Goal: Task Accomplishment & Management: Use online tool/utility

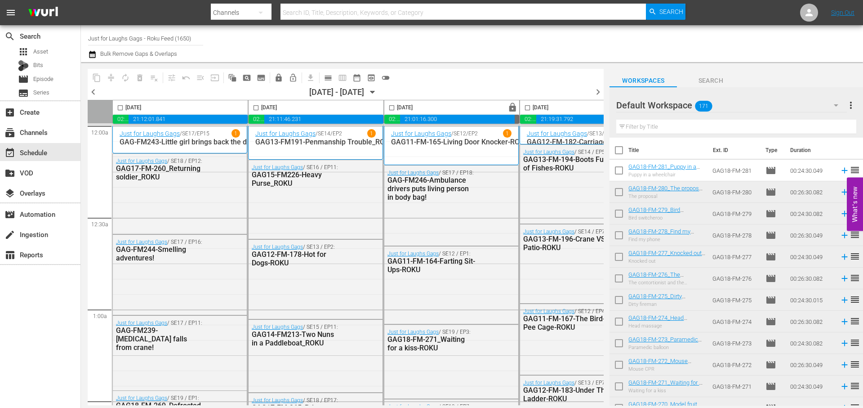
scroll to position [0, 268]
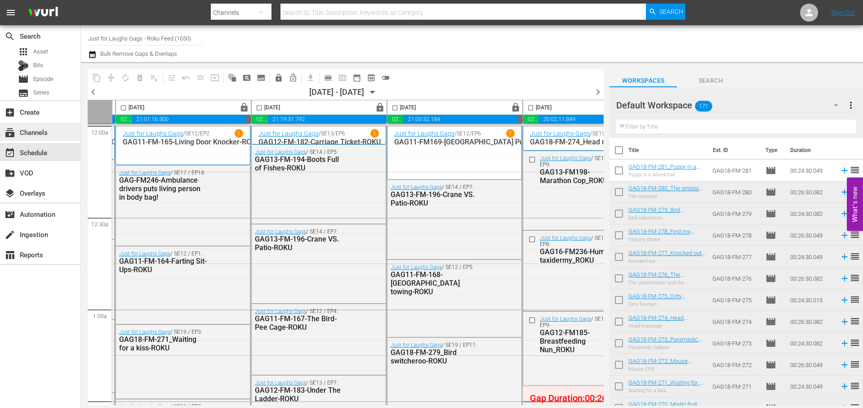
click at [44, 132] on div "subscriptions Channels" at bounding box center [25, 131] width 50 height 8
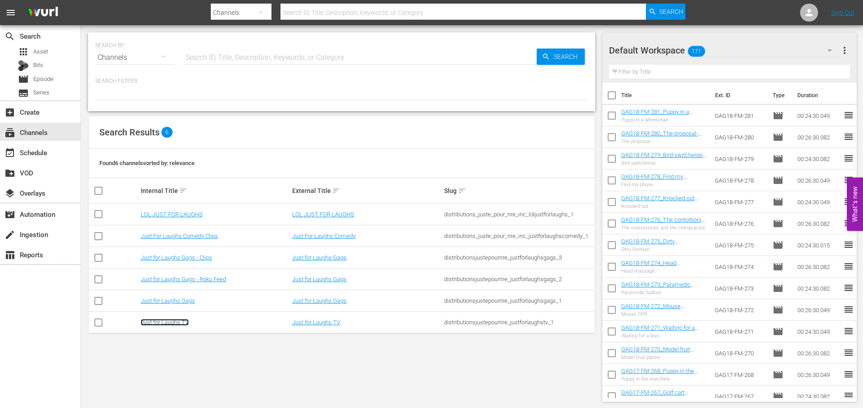
click at [166, 321] on link "Just for Laughs TV" at bounding box center [165, 322] width 48 height 7
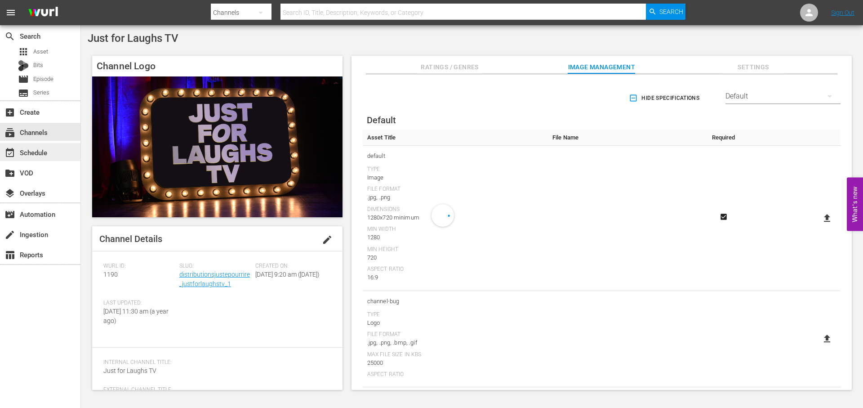
click at [48, 148] on div "event_available Schedule" at bounding box center [25, 151] width 50 height 8
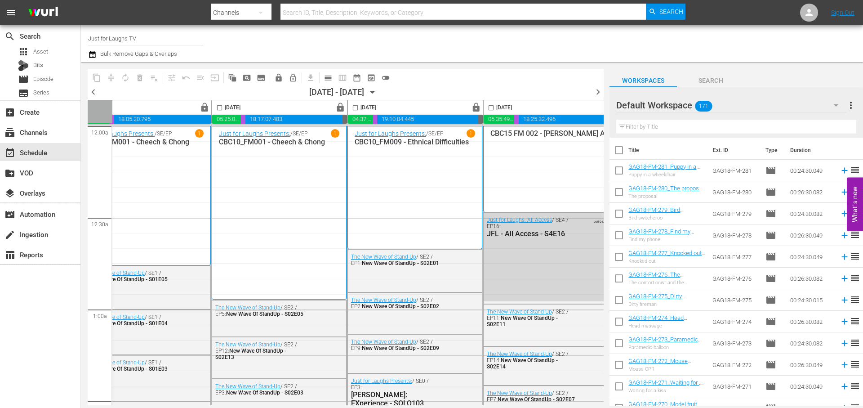
scroll to position [0, 463]
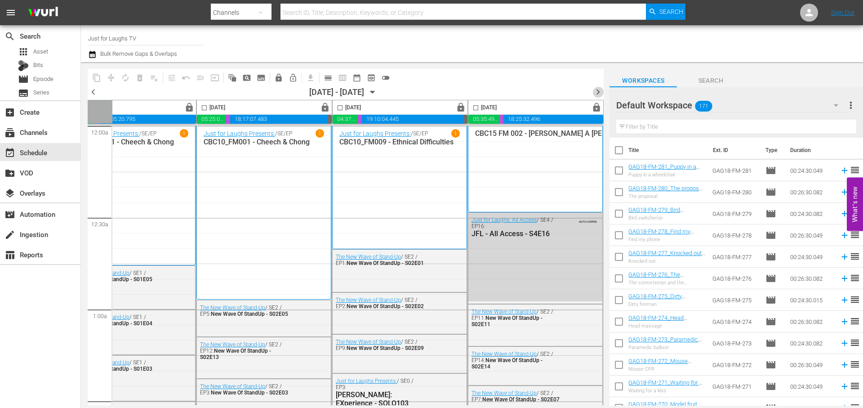
click at [597, 93] on span "chevron_right" at bounding box center [598, 91] width 11 height 11
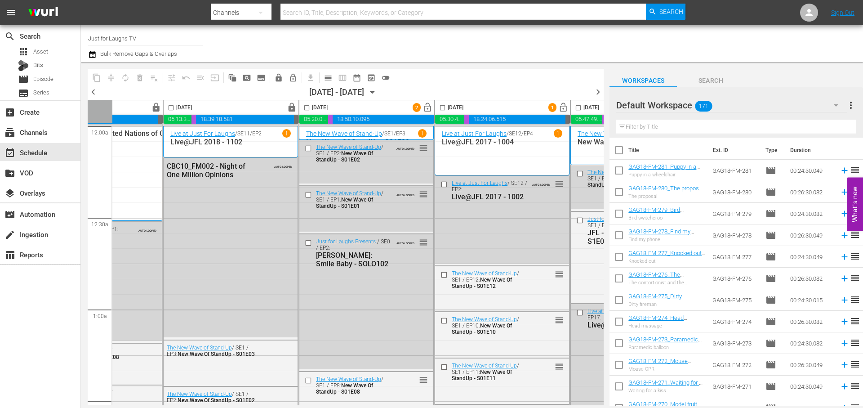
scroll to position [0, 83]
click at [430, 106] on span "lock_open" at bounding box center [430, 108] width 10 height 10
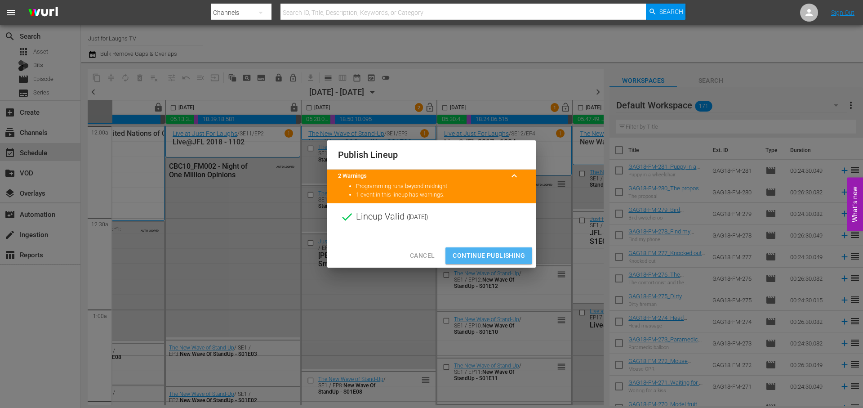
drag, startPoint x: 500, startPoint y: 262, endPoint x: 544, endPoint y: 150, distance: 120.3
click at [499, 263] on button "Continue Publishing" at bounding box center [489, 255] width 87 height 17
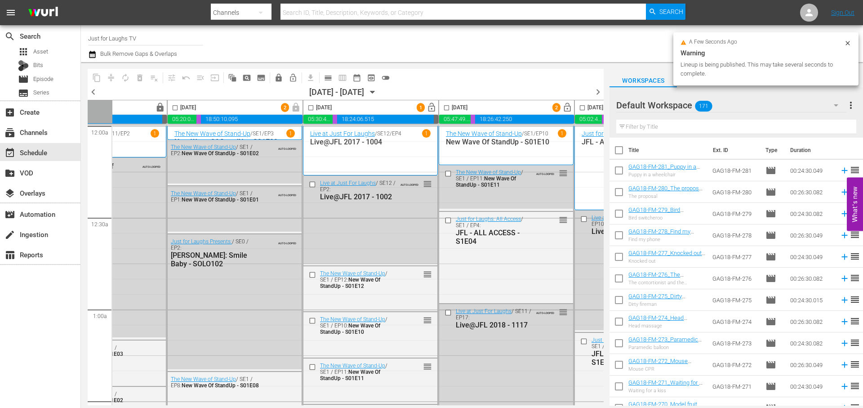
scroll to position [0, 218]
click at [432, 107] on span "lock_open" at bounding box center [431, 108] width 10 height 10
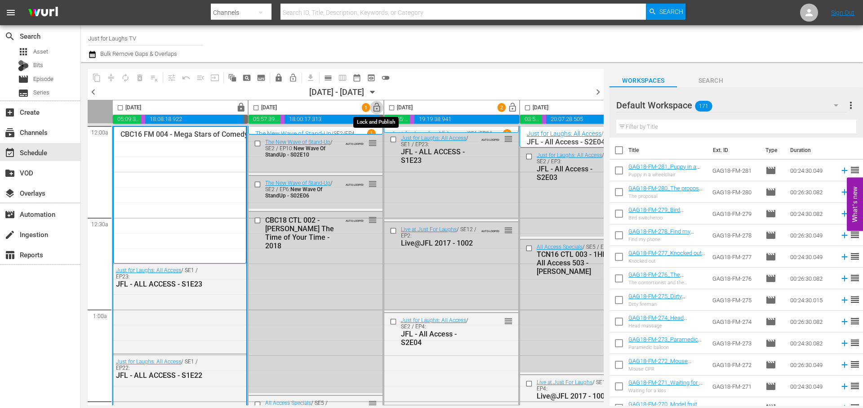
click at [376, 103] on span "lock_open" at bounding box center [377, 108] width 10 height 10
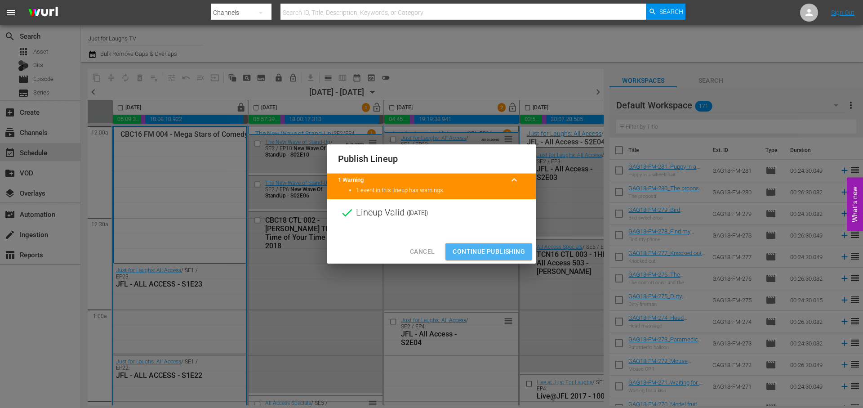
drag, startPoint x: 494, startPoint y: 252, endPoint x: 647, endPoint y: 63, distance: 243.6
click at [493, 252] on span "Continue Publishing" at bounding box center [489, 251] width 72 height 11
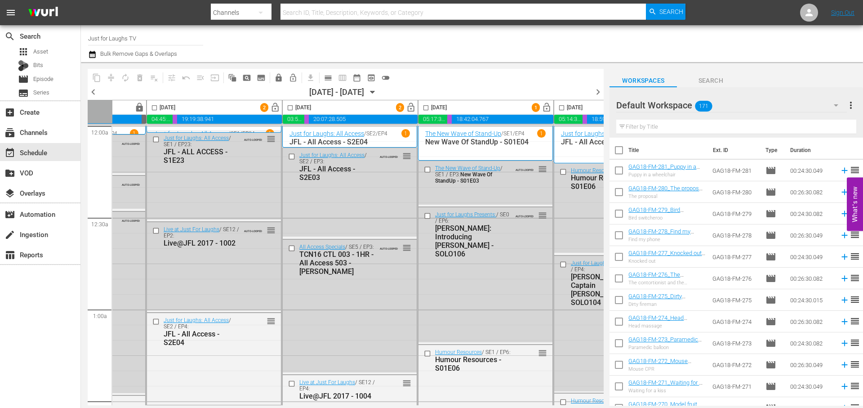
scroll to position [0, 245]
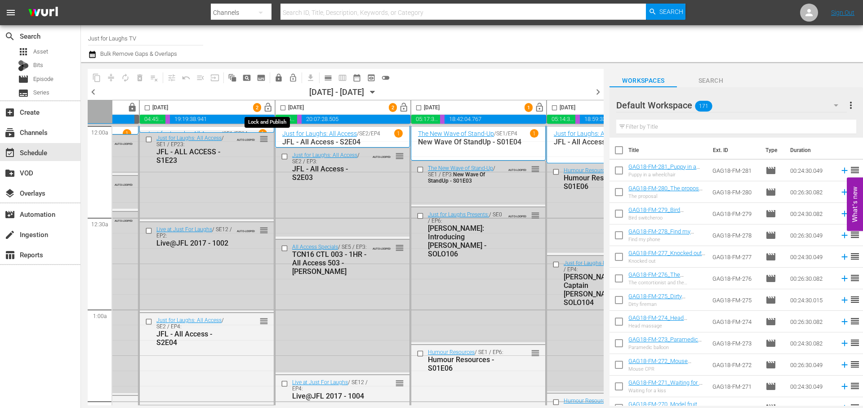
click at [267, 102] on button "lock_open" at bounding box center [268, 108] width 14 height 14
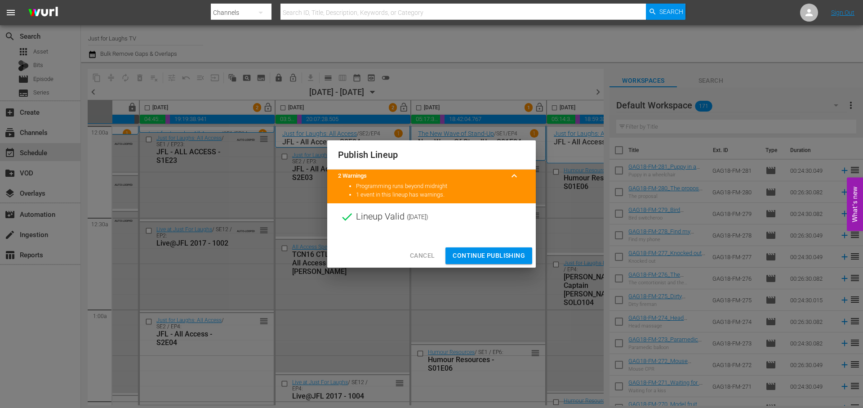
click at [505, 257] on span "Continue Publishing" at bounding box center [489, 255] width 72 height 11
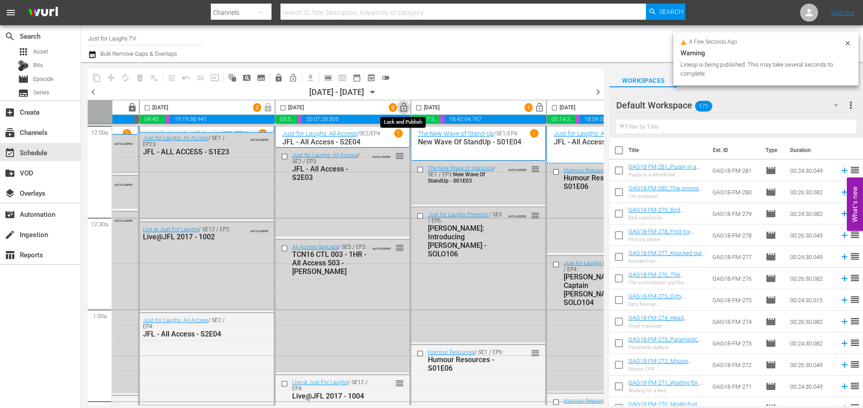
click at [407, 108] on span "lock_open" at bounding box center [404, 108] width 10 height 10
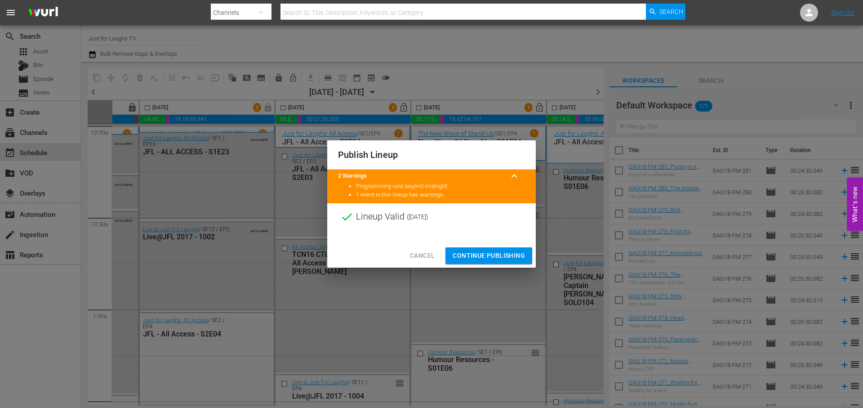
click at [480, 250] on button "Continue Publishing" at bounding box center [489, 255] width 87 height 17
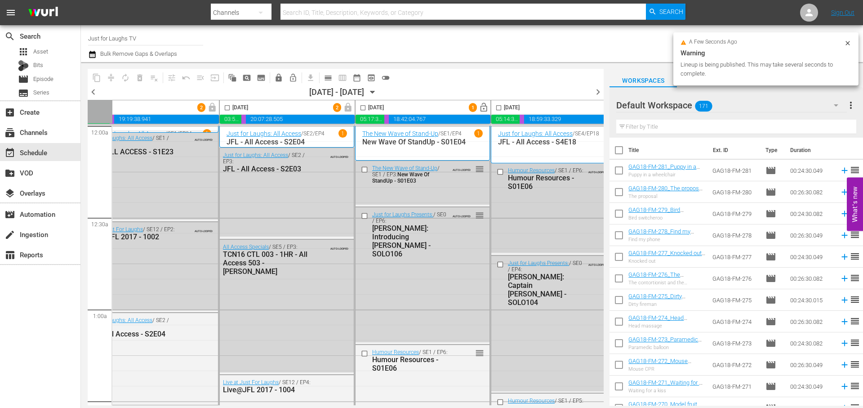
scroll to position [0, 335]
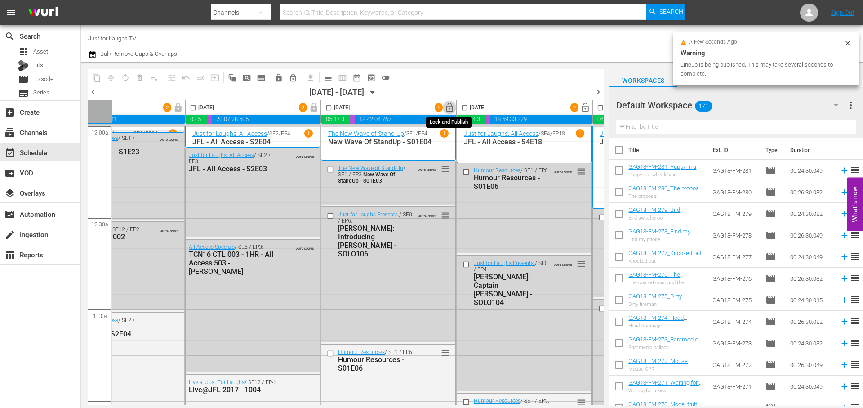
click at [448, 103] on span "lock_open" at bounding box center [450, 108] width 10 height 10
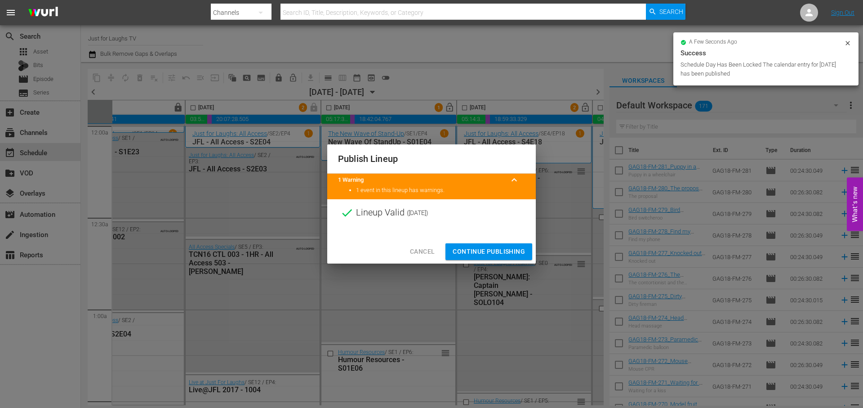
drag, startPoint x: 493, startPoint y: 255, endPoint x: 528, endPoint y: 216, distance: 52.6
click at [493, 256] on span "Continue Publishing" at bounding box center [489, 251] width 72 height 11
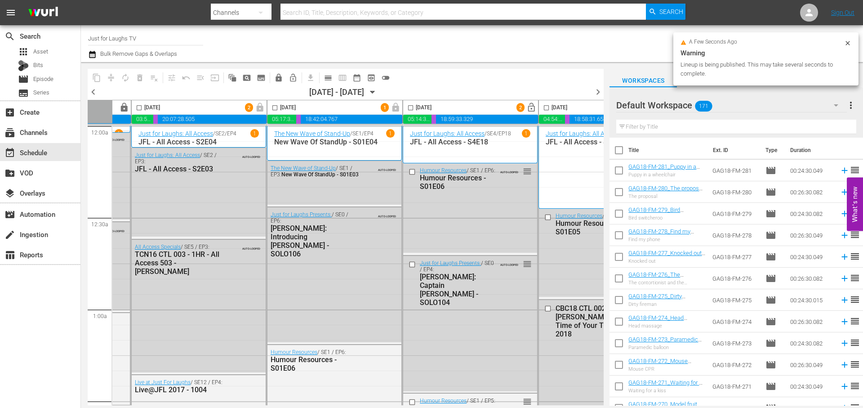
scroll to position [0, 463]
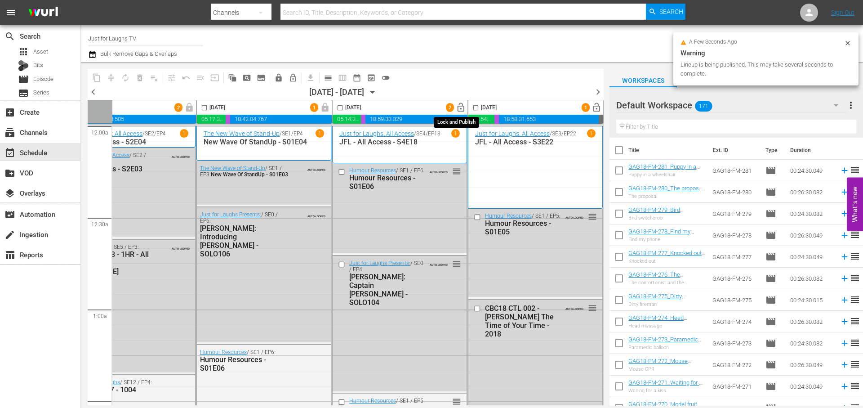
click at [456, 110] on span "lock_open" at bounding box center [461, 108] width 10 height 10
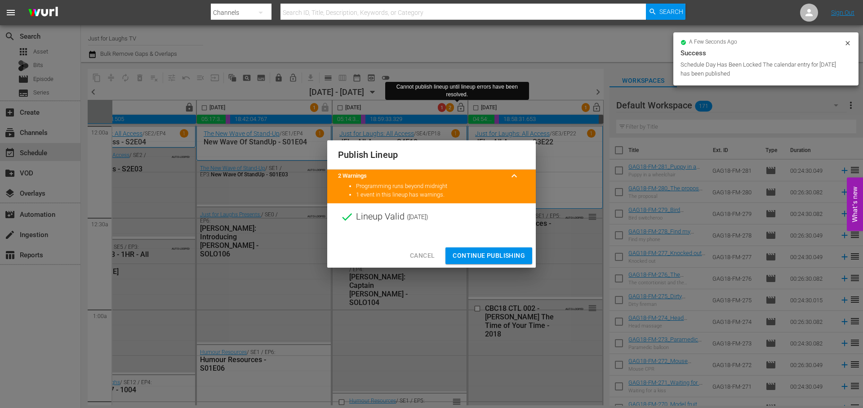
drag, startPoint x: 423, startPoint y: 257, endPoint x: 406, endPoint y: 253, distance: 17.6
click at [421, 254] on span "Cancel" at bounding box center [422, 255] width 25 height 11
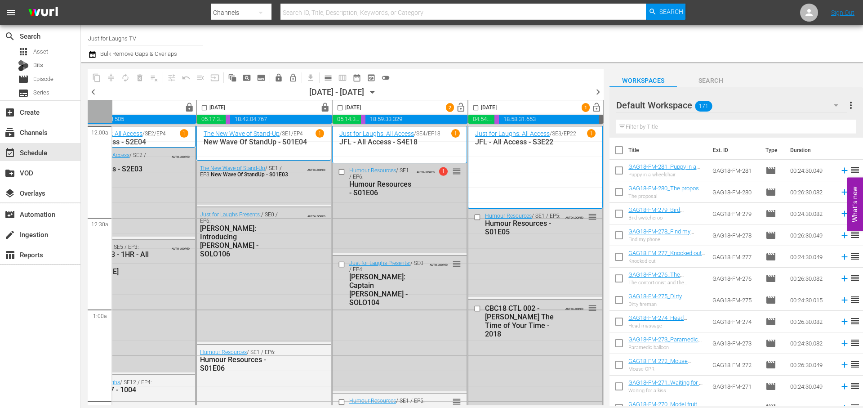
click at [434, 178] on div "Humour Resources / SE1 / EP6: Humour Resources - S01E06 AUTO-LOOPED 1 reorder" at bounding box center [400, 181] width 134 height 37
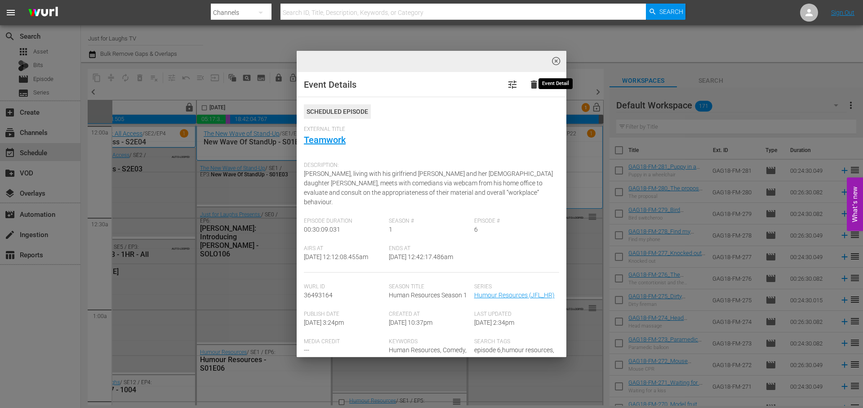
click at [563, 59] on button "highlight_off_icon" at bounding box center [556, 61] width 21 height 21
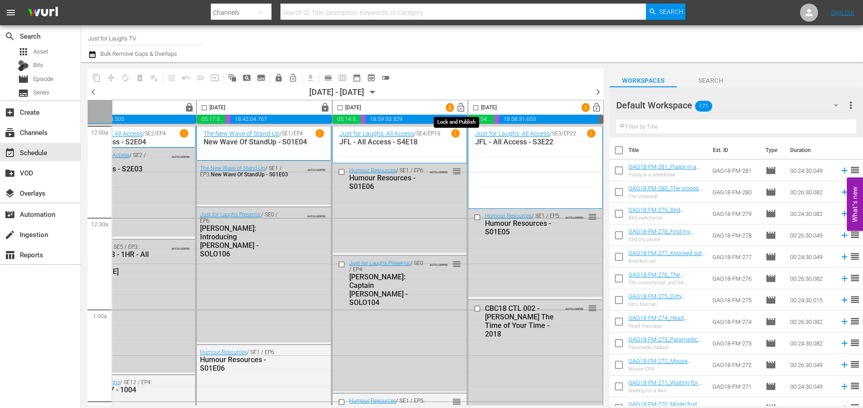
click at [460, 105] on span "lock_open" at bounding box center [461, 108] width 10 height 10
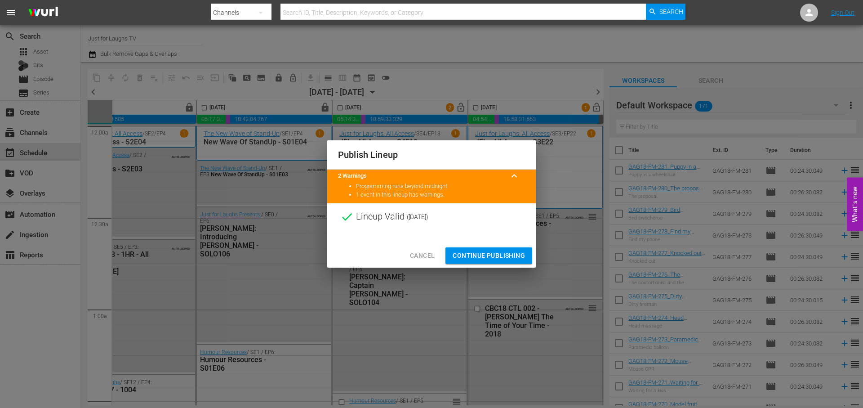
drag, startPoint x: 487, startPoint y: 257, endPoint x: 505, endPoint y: 246, distance: 21.2
click at [487, 257] on span "Continue Publishing" at bounding box center [489, 255] width 72 height 11
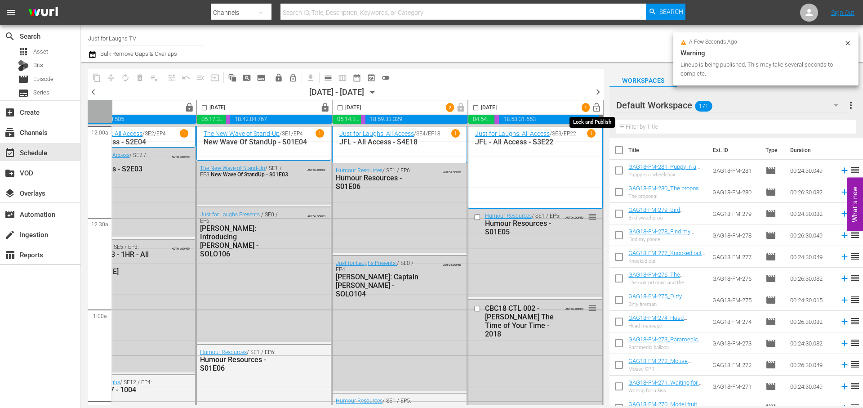
click at [595, 107] on span "lock_open" at bounding box center [597, 108] width 10 height 10
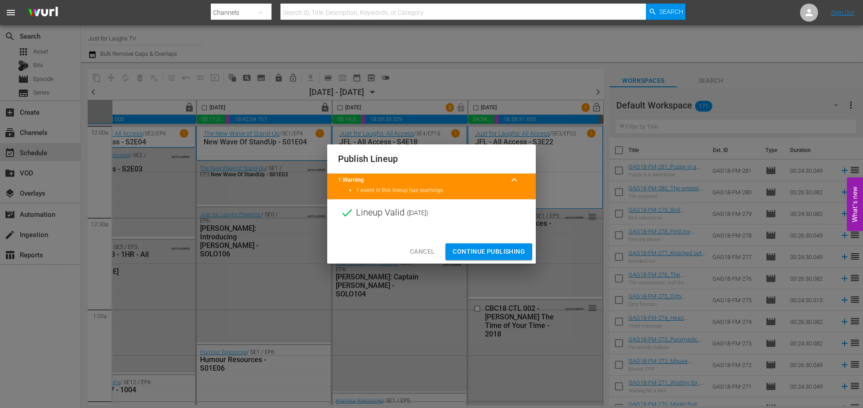
click at [508, 255] on span "Continue Publishing" at bounding box center [489, 251] width 72 height 11
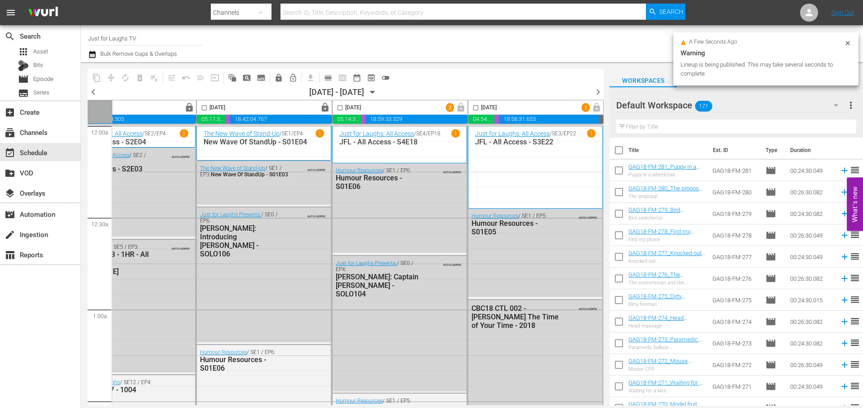
click at [600, 94] on span "chevron_right" at bounding box center [598, 91] width 11 height 11
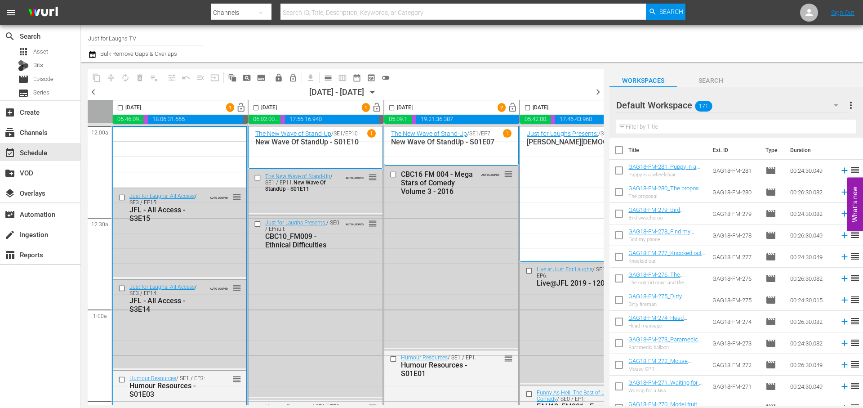
click at [122, 111] on input "checkbox" at bounding box center [120, 109] width 10 height 10
click at [115, 81] on span "compress" at bounding box center [111, 77] width 9 height 9
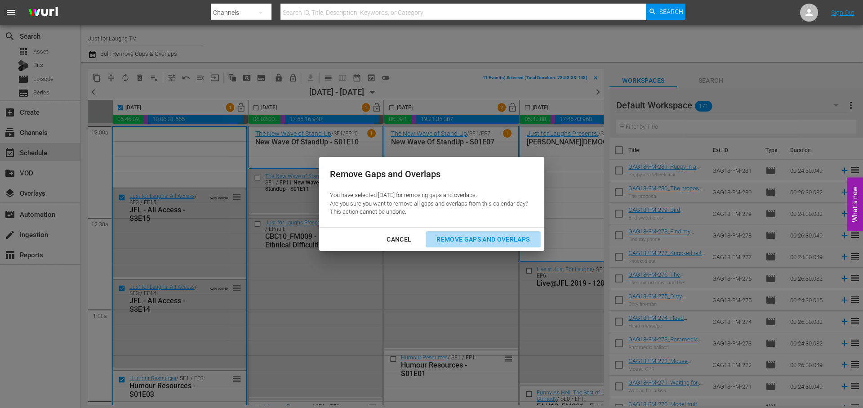
click at [460, 242] on div "Remove Gaps and Overlaps" at bounding box center [482, 239] width 107 height 11
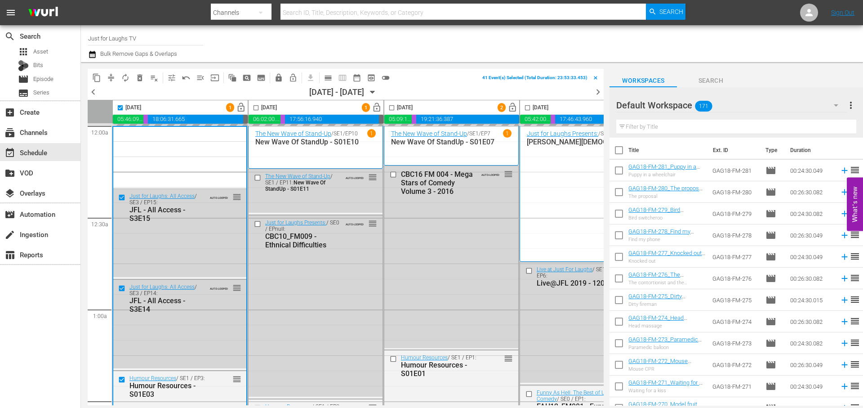
checkbox input "false"
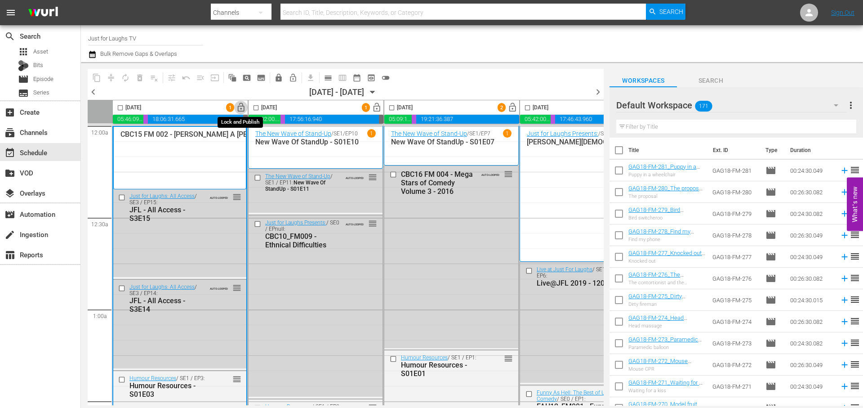
click at [241, 106] on span "lock_open" at bounding box center [241, 108] width 10 height 10
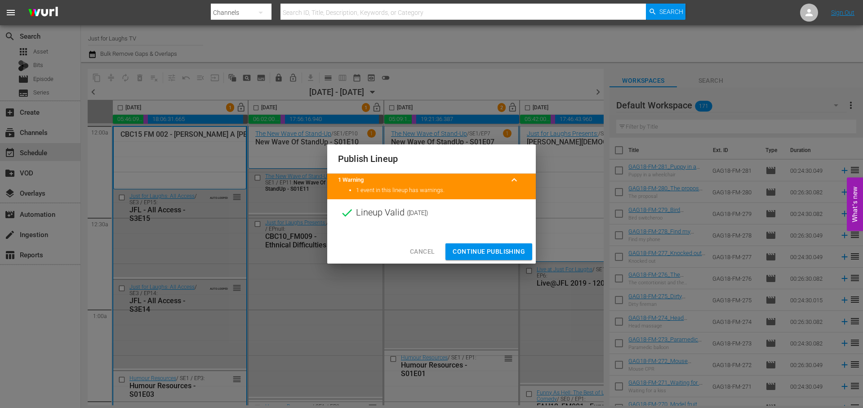
drag, startPoint x: 497, startPoint y: 250, endPoint x: 473, endPoint y: 192, distance: 62.3
click at [497, 250] on span "Continue Publishing" at bounding box center [489, 251] width 72 height 11
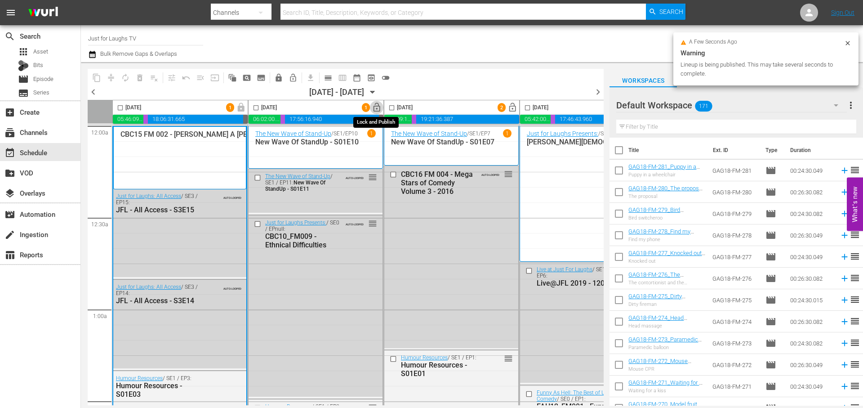
click at [379, 107] on span "lock_open" at bounding box center [377, 108] width 10 height 10
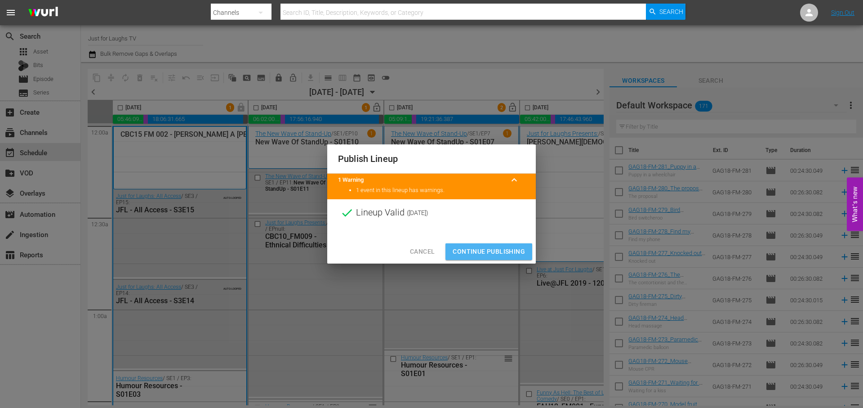
drag, startPoint x: 493, startPoint y: 250, endPoint x: 491, endPoint y: 206, distance: 44.1
click at [493, 250] on span "Continue Publishing" at bounding box center [489, 251] width 72 height 11
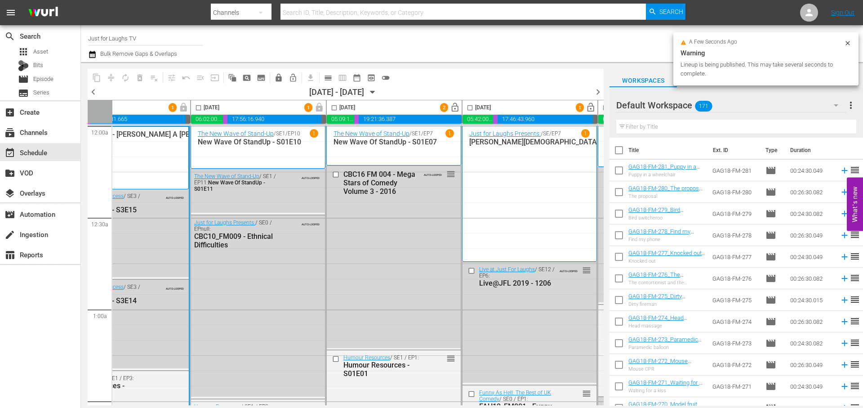
scroll to position [0, 58]
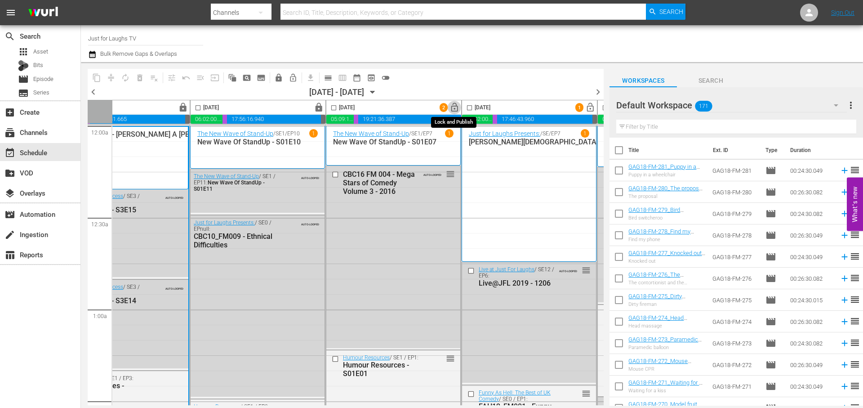
click at [456, 105] on span "lock_open" at bounding box center [455, 108] width 10 height 10
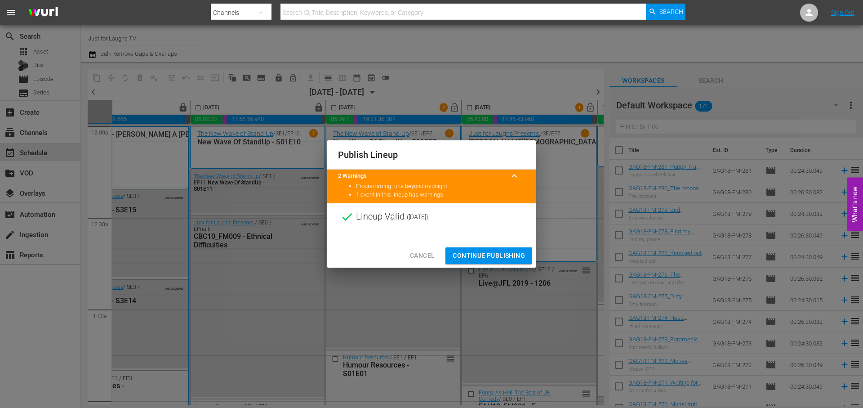
click at [507, 252] on span "Continue Publishing" at bounding box center [489, 255] width 72 height 11
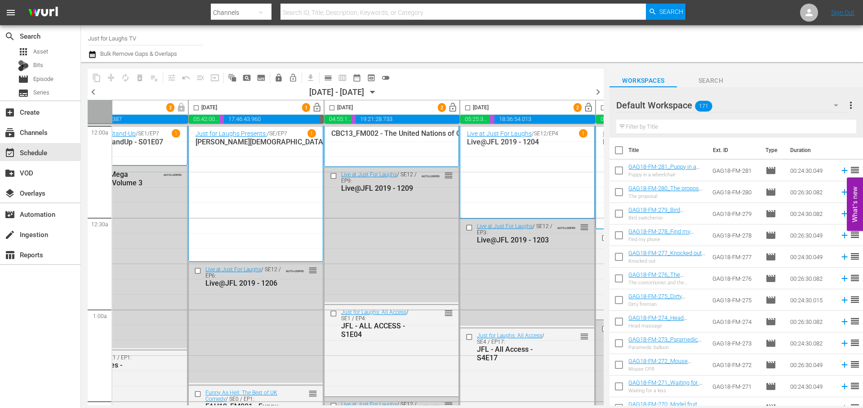
scroll to position [0, 332]
click at [318, 107] on span "lock_open" at bounding box center [317, 108] width 10 height 10
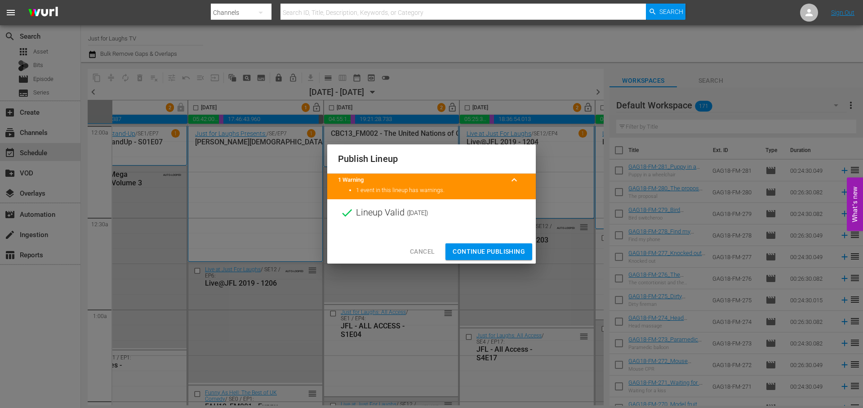
click at [492, 249] on span "Continue Publishing" at bounding box center [489, 251] width 72 height 11
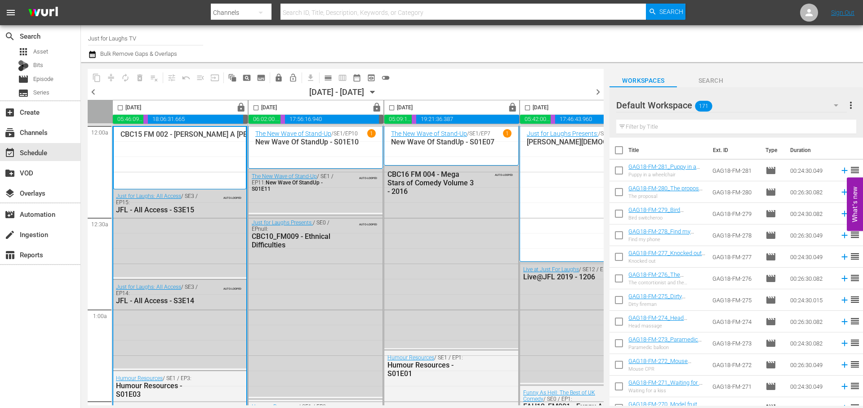
scroll to position [0, 332]
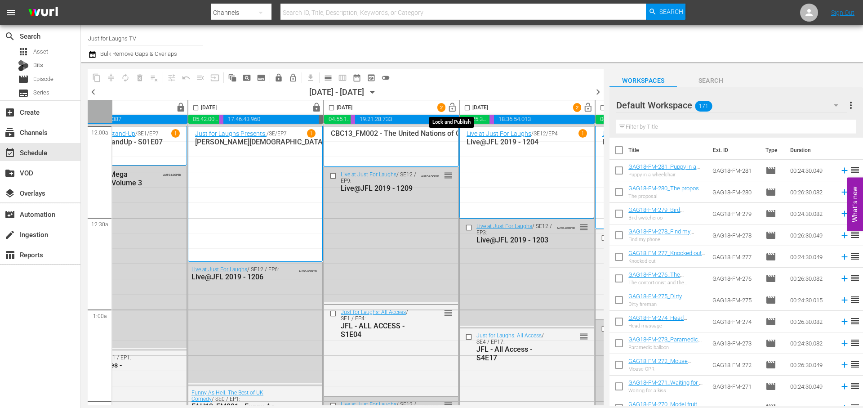
click at [454, 107] on span "lock_open" at bounding box center [452, 108] width 10 height 10
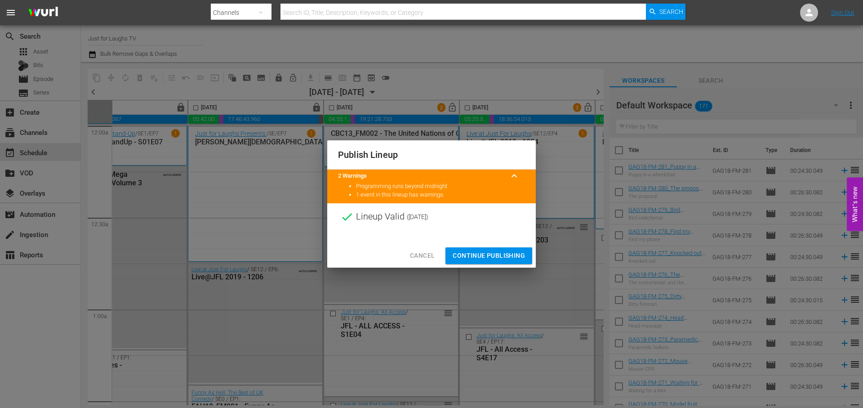
click at [497, 254] on span "Continue Publishing" at bounding box center [489, 255] width 72 height 11
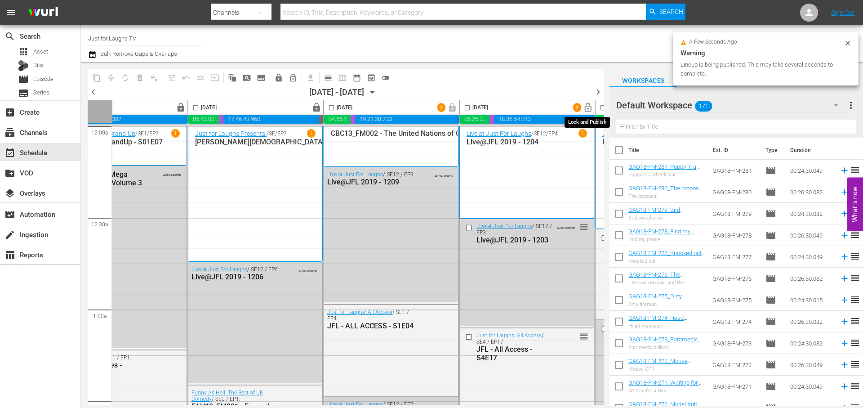
click at [584, 109] on span "lock_open" at bounding box center [588, 108] width 10 height 10
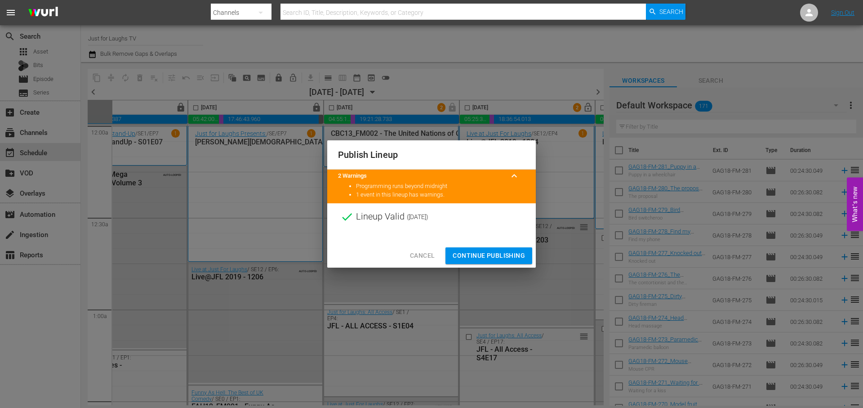
click at [511, 256] on span "Continue Publishing" at bounding box center [489, 255] width 72 height 11
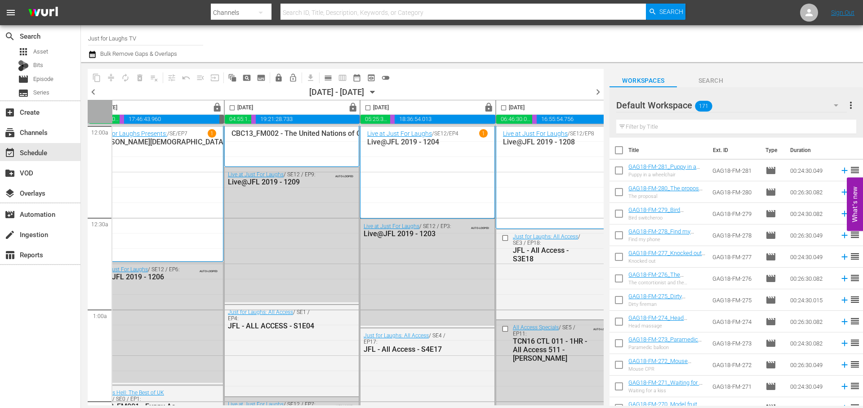
scroll to position [0, 463]
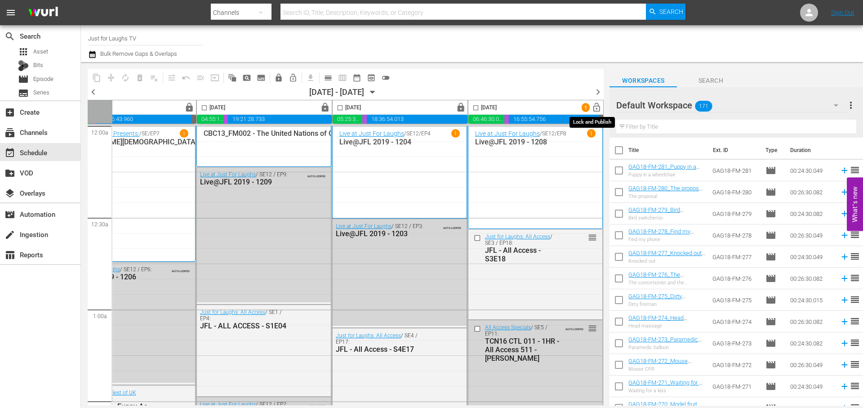
click at [596, 108] on span "lock_open" at bounding box center [597, 108] width 10 height 10
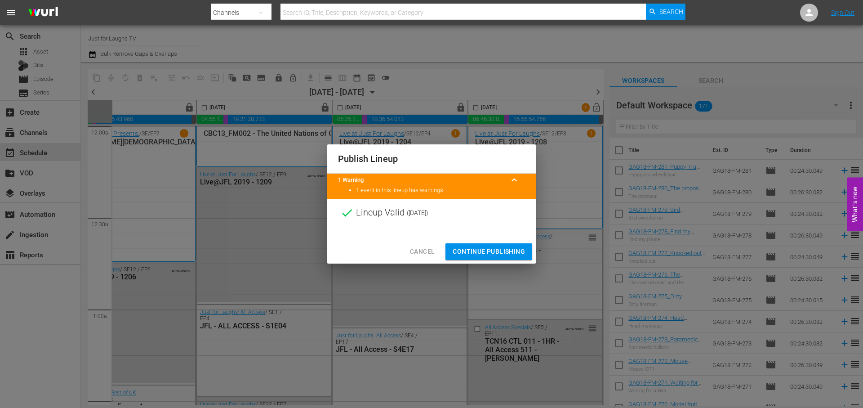
click at [478, 249] on span "Continue Publishing" at bounding box center [489, 251] width 72 height 11
